Goal: Task Accomplishment & Management: Complete application form

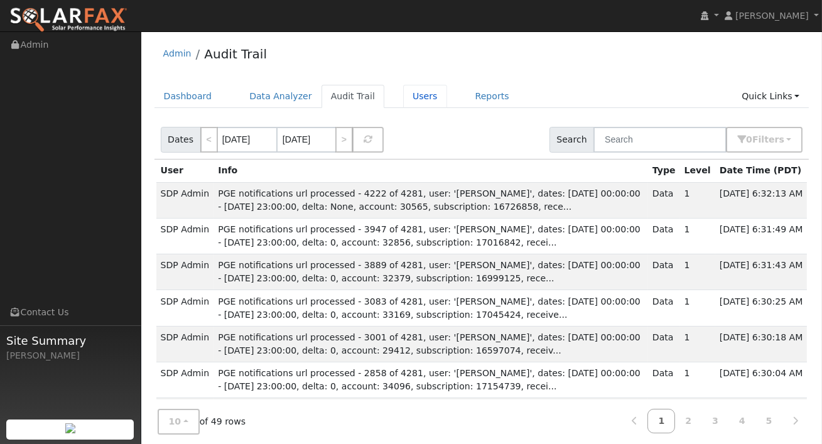
drag, startPoint x: 400, startPoint y: 90, endPoint x: 423, endPoint y: 84, distance: 24.3
click at [403, 90] on link "Users" at bounding box center [425, 96] width 44 height 23
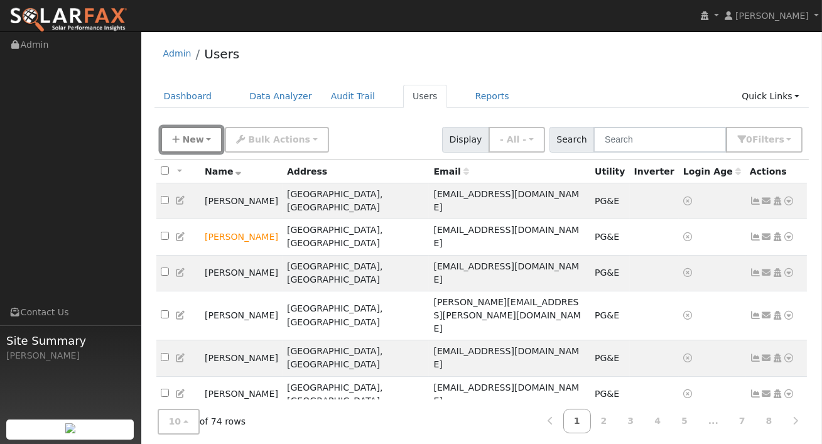
click at [207, 137] on button "New" at bounding box center [192, 140] width 62 height 26
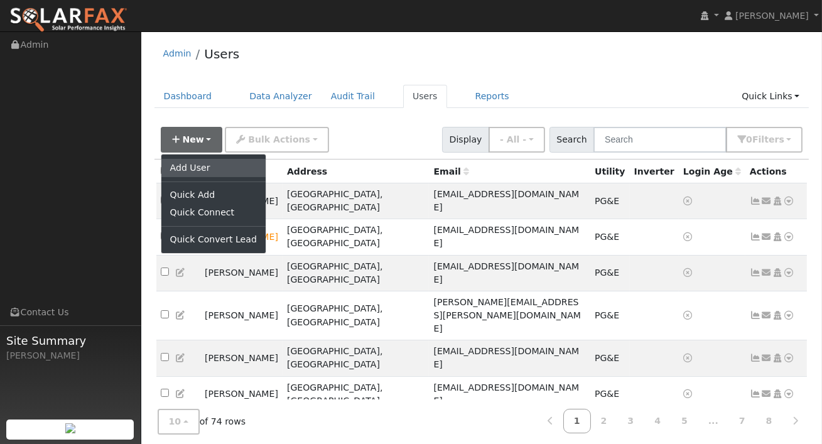
click at [196, 168] on link "Add User" at bounding box center [213, 168] width 104 height 18
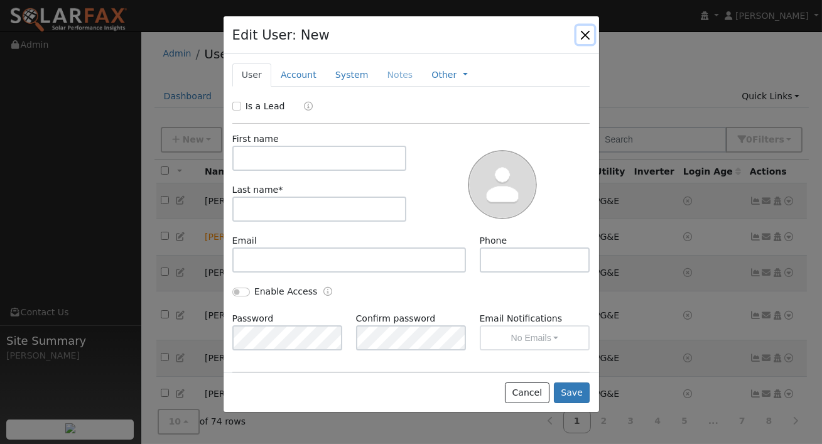
click at [578, 36] on button "button" at bounding box center [586, 35] width 18 height 18
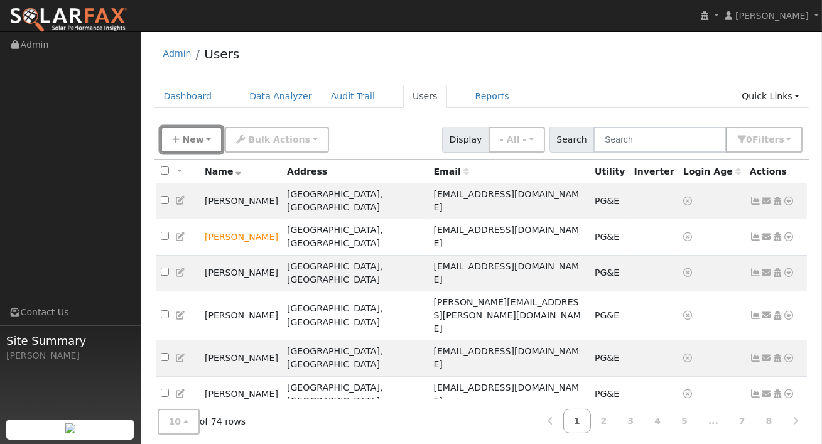
click at [204, 139] on button "New" at bounding box center [192, 140] width 62 height 26
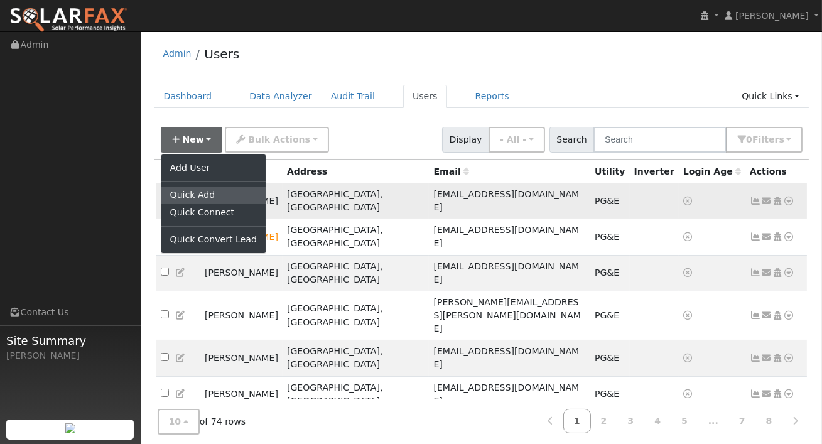
click at [188, 196] on link "Quick Add" at bounding box center [213, 196] width 104 height 18
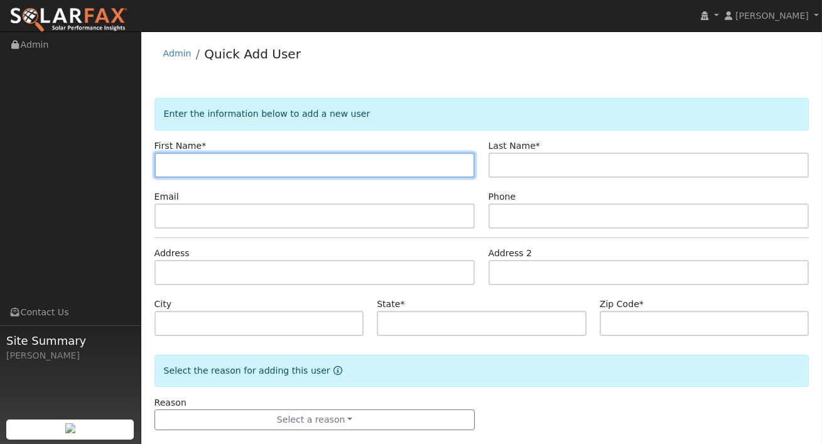
paste input "William Eason"
type input "William Eason"
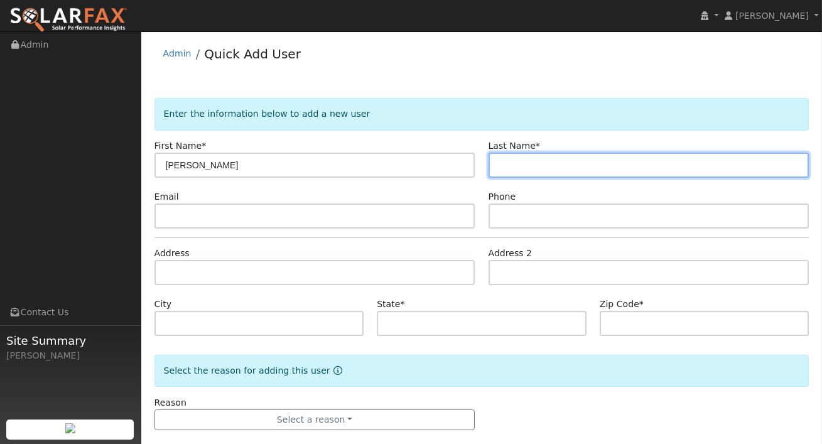
click at [503, 160] on input "text" at bounding box center [649, 165] width 321 height 25
paste input "William Eason"
drag, startPoint x: 531, startPoint y: 165, endPoint x: 457, endPoint y: 165, distance: 73.5
click at [457, 165] on div "First Name * William Eason Last Name * William Eason" at bounding box center [482, 158] width 669 height 38
type input "Eason"
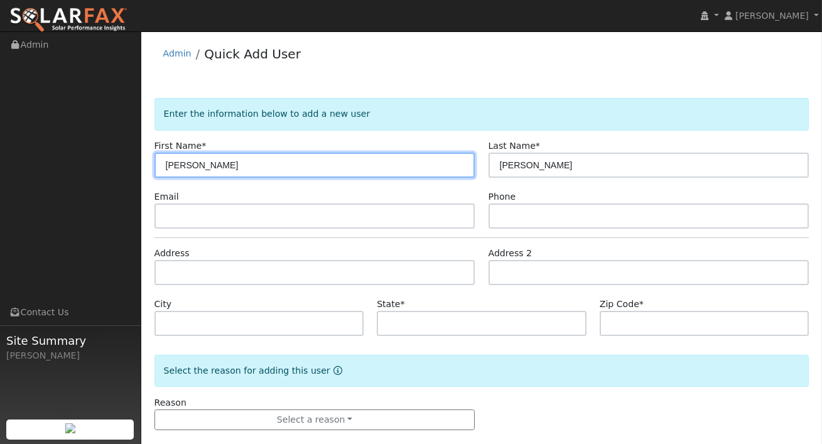
drag, startPoint x: 239, startPoint y: 168, endPoint x: 190, endPoint y: 168, distance: 48.4
click at [190, 168] on input "William Eason" at bounding box center [315, 165] width 321 height 25
type input "William"
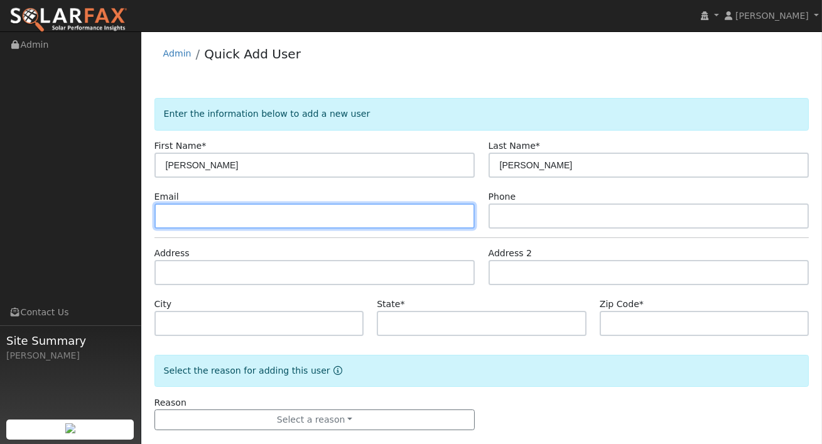
click at [178, 217] on input "text" at bounding box center [315, 216] width 321 height 25
paste input "Easonrockrose@gmail.com"
type input "Easonrockrose@gmail.com"
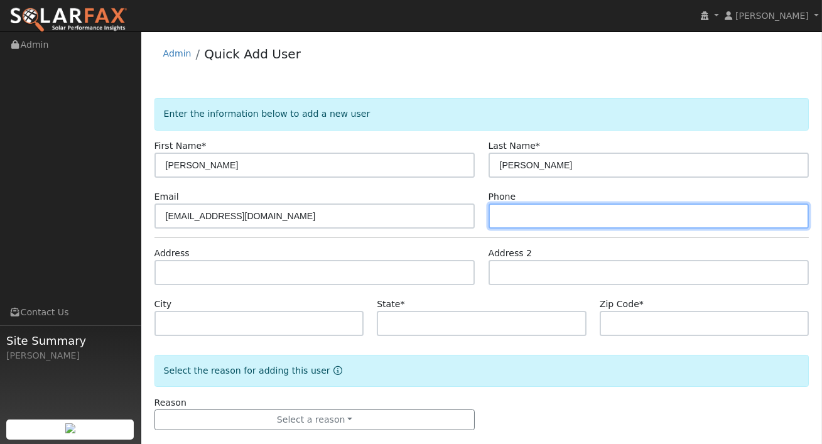
click at [527, 214] on input "text" at bounding box center [649, 216] width 321 height 25
paste input "707) 802-4048"
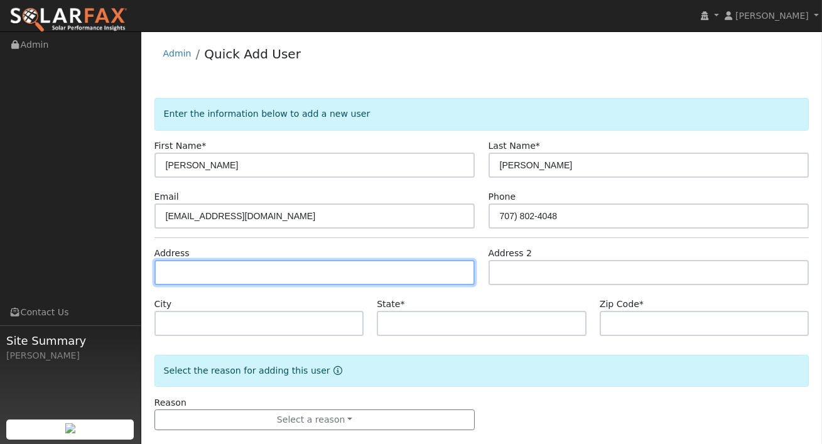
click at [337, 270] on input "text" at bounding box center [315, 272] width 321 height 25
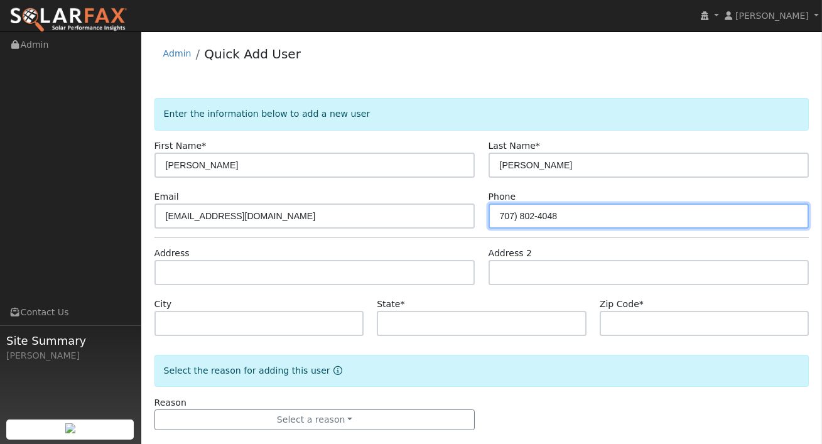
click at [519, 214] on input "707) 802-4048" at bounding box center [649, 216] width 321 height 25
type input "707 802-4048"
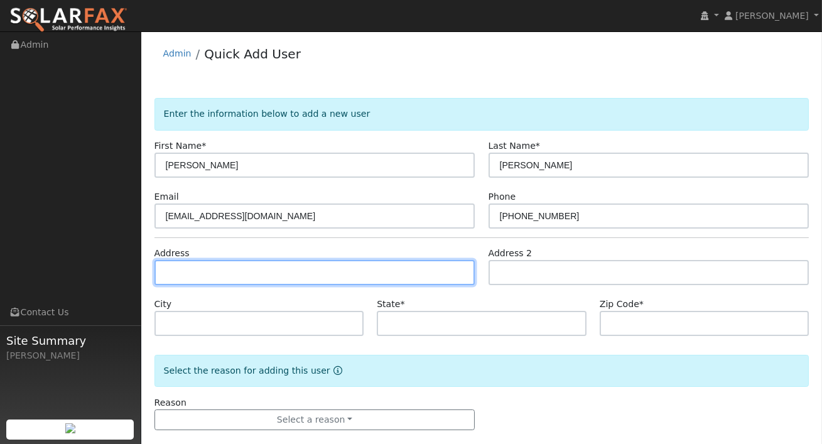
drag, startPoint x: 188, startPoint y: 274, endPoint x: 195, endPoint y: 237, distance: 37.8
click at [188, 274] on input "text" at bounding box center [315, 272] width 321 height 25
paste input "3326 Harrison St Clearlake CA, 95422"
type input "3326 Harrison Street"
type input "Clearlake"
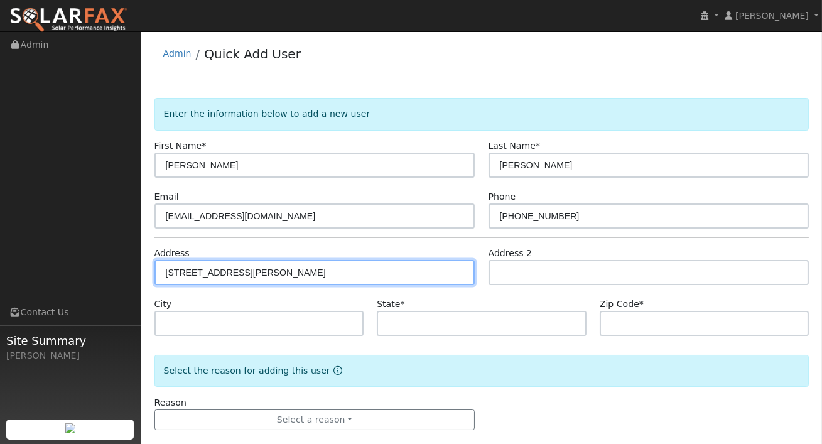
type input "CA"
type input "95422"
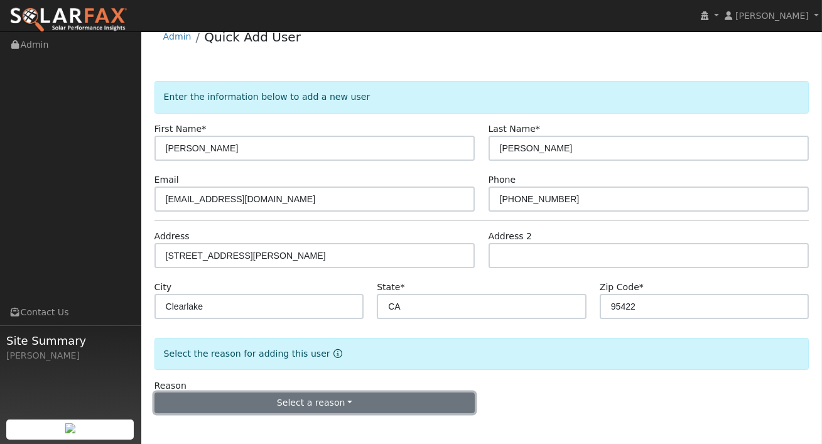
click at [332, 403] on button "Select a reason" at bounding box center [315, 403] width 321 height 21
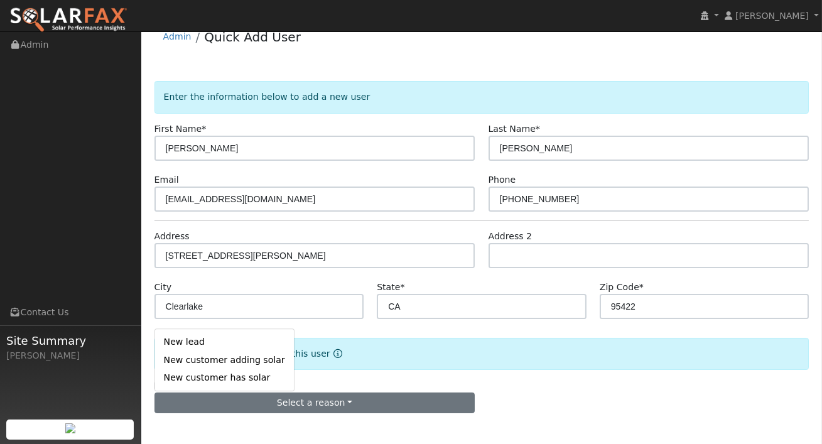
click at [349, 276] on form "Enter the information below to add a new user First Name * William Last Name * …" at bounding box center [482, 260] width 655 height 358
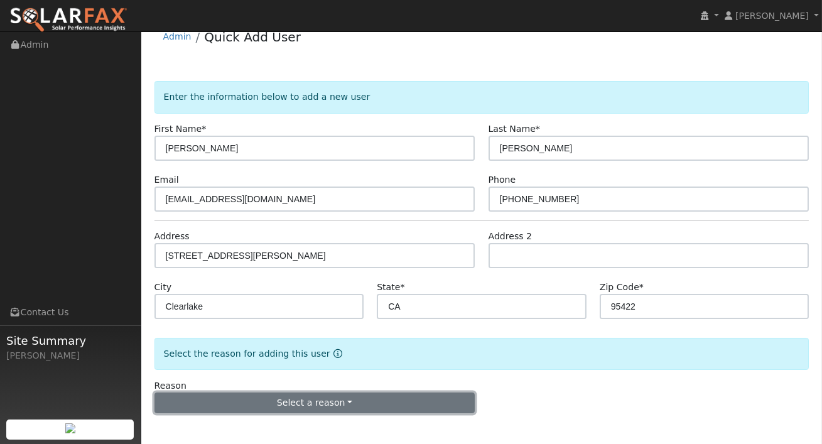
click at [339, 411] on button "Select a reason" at bounding box center [315, 403] width 321 height 21
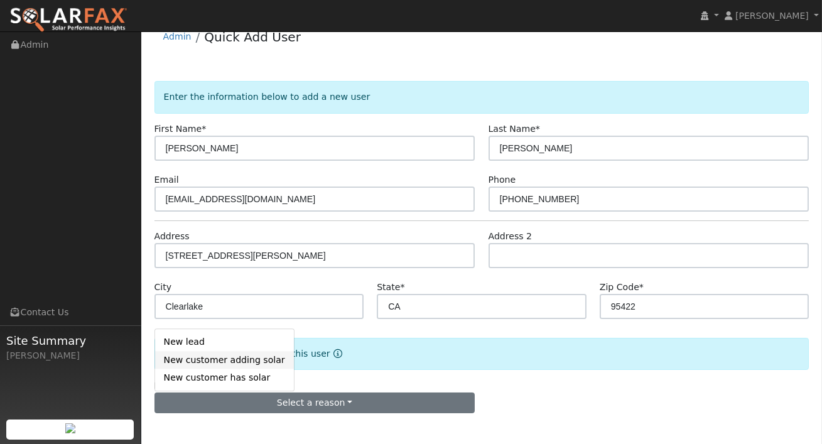
click at [185, 358] on link "New customer adding solar" at bounding box center [224, 360] width 139 height 18
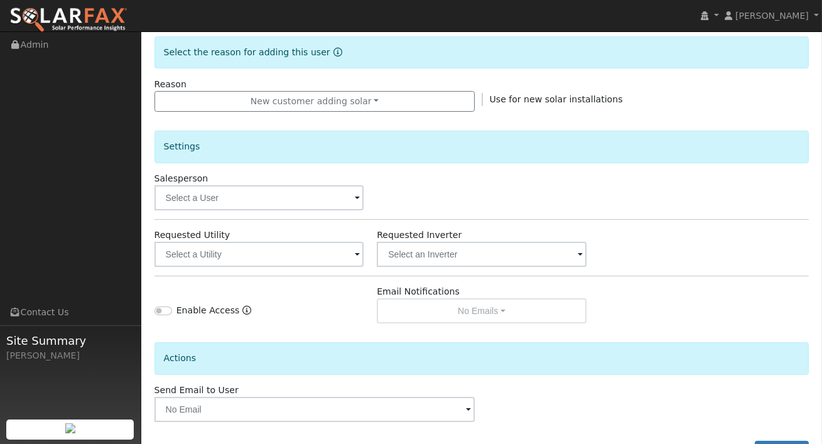
scroll to position [322, 0]
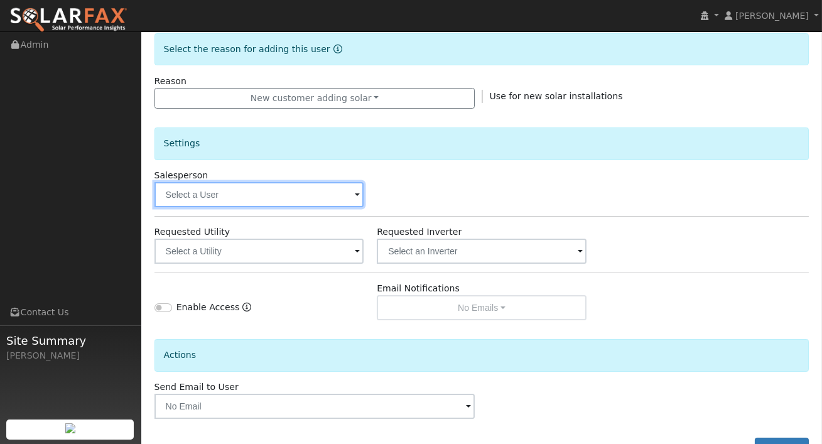
drag, startPoint x: 297, startPoint y: 185, endPoint x: 280, endPoint y: 204, distance: 24.9
click at [297, 185] on input "text" at bounding box center [260, 194] width 210 height 25
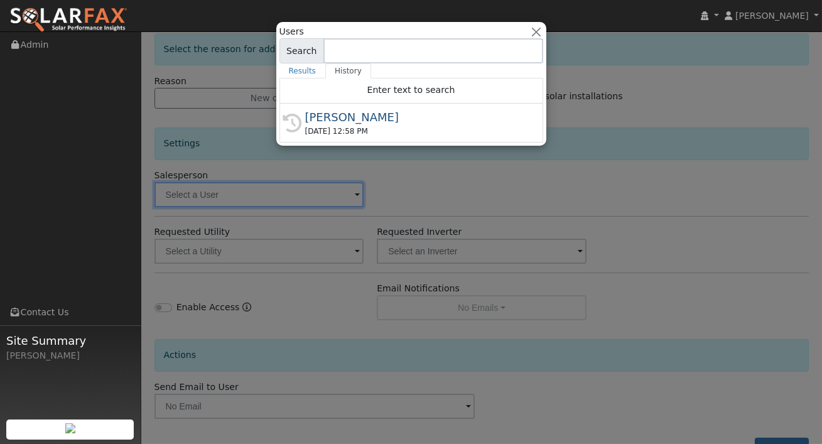
drag, startPoint x: 347, startPoint y: 120, endPoint x: 345, endPoint y: 126, distance: 6.6
click at [347, 120] on div "[PERSON_NAME]" at bounding box center [417, 117] width 224 height 17
type input "[PERSON_NAME]"
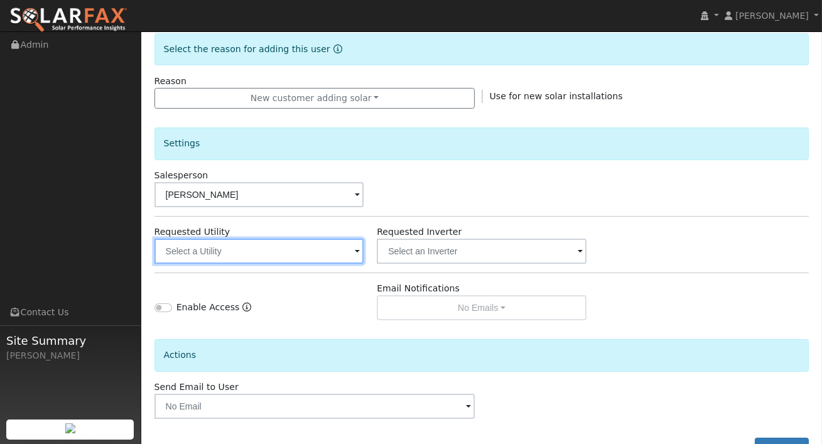
click at [344, 250] on input "text" at bounding box center [260, 251] width 210 height 25
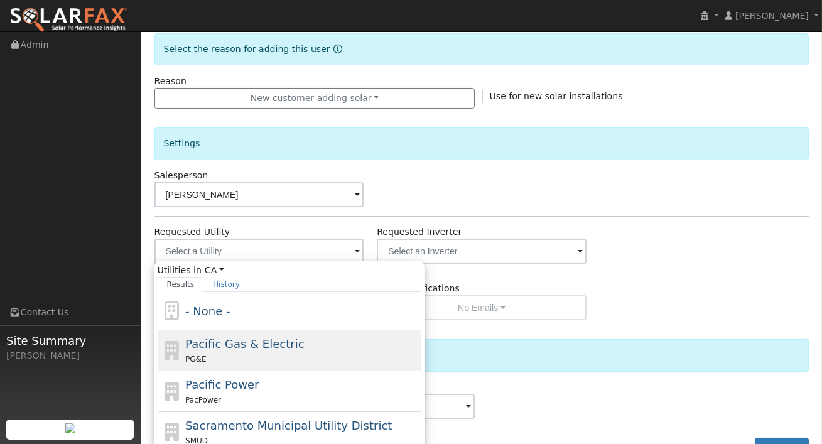
click at [259, 338] on span "Pacific Gas & Electric" at bounding box center [244, 343] width 119 height 13
type input "Pacific Gas & Electric"
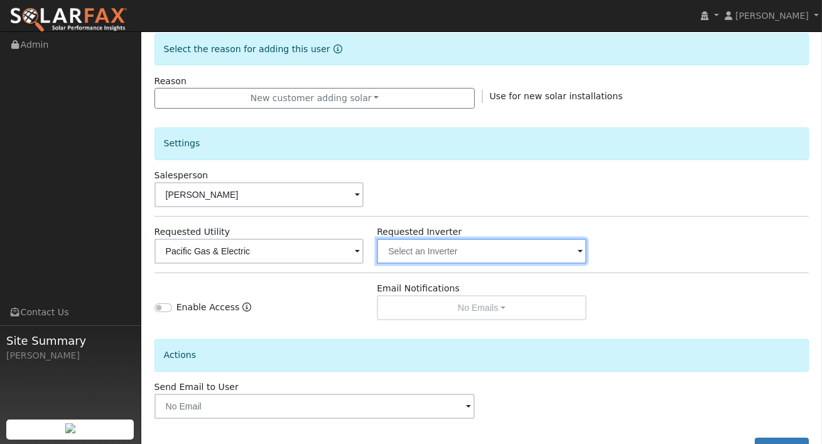
drag, startPoint x: 408, startPoint y: 249, endPoint x: 410, endPoint y: 262, distance: 13.4
click at [408, 249] on input "text" at bounding box center [482, 251] width 210 height 25
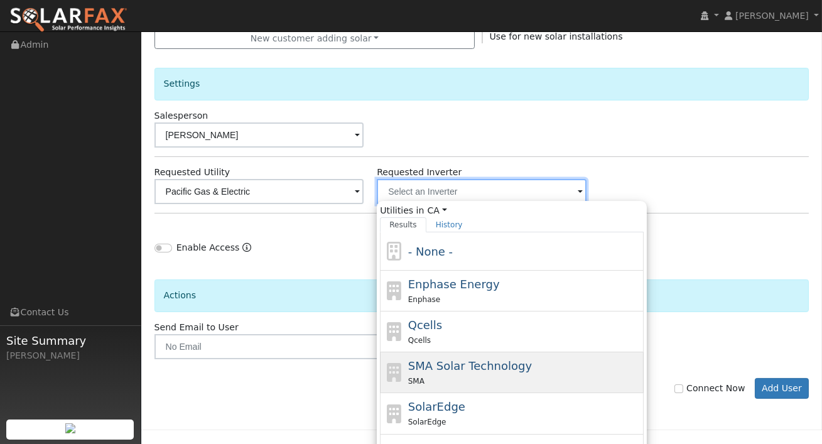
scroll to position [442, 0]
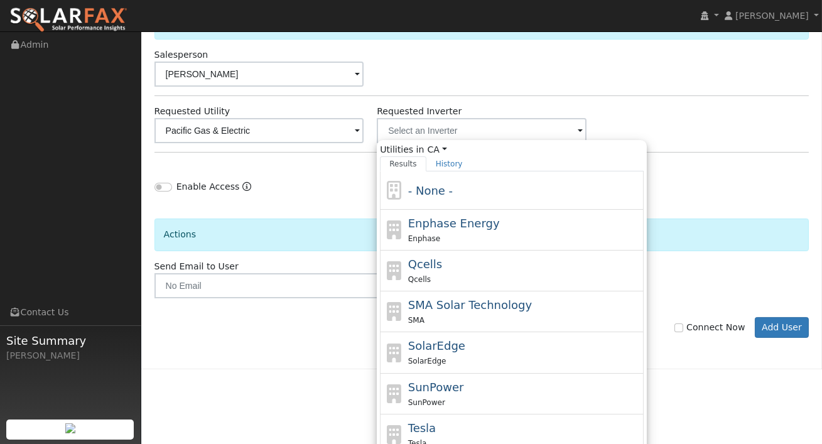
click at [430, 417] on div "Tesla Tesla" at bounding box center [512, 435] width 264 height 41
type input "Tesla"
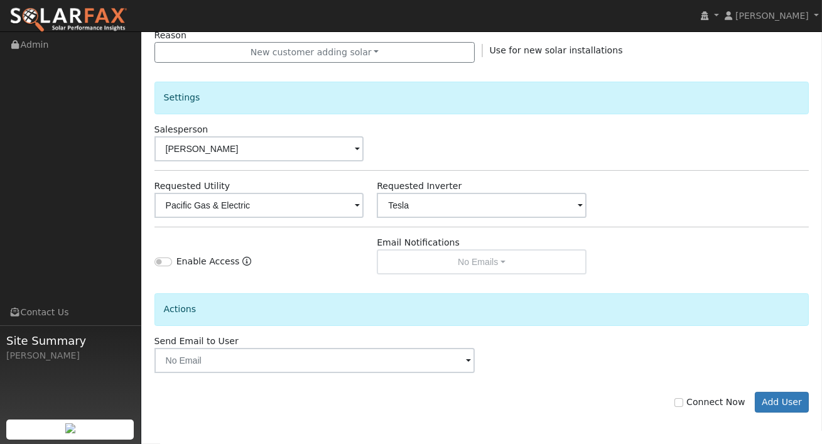
scroll to position [367, 0]
drag, startPoint x: 777, startPoint y: 399, endPoint x: 771, endPoint y: 396, distance: 7.0
click at [777, 399] on button "Add User" at bounding box center [782, 403] width 55 height 21
